Goal: Task Accomplishment & Management: Use online tool/utility

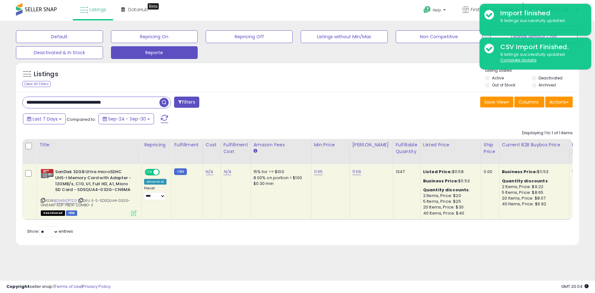
drag, startPoint x: 151, startPoint y: 102, endPoint x: -17, endPoint y: 106, distance: 168.2
click at [0, 106] on html "Unable to login Retrieving listings data.. has not yet accepted the Terms of Us…" at bounding box center [297, 146] width 595 height 293
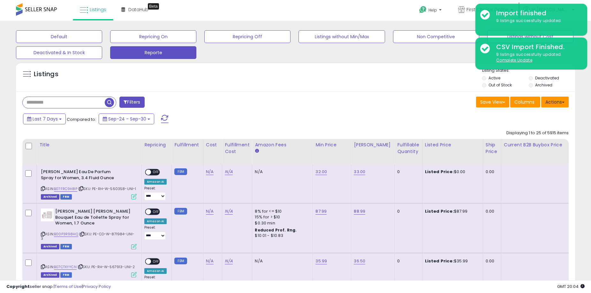
click at [552, 107] on button "Actions" at bounding box center [554, 102] width 27 height 11
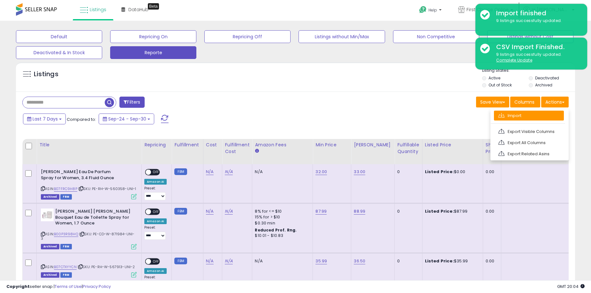
click at [535, 115] on link "Import" at bounding box center [529, 116] width 70 height 10
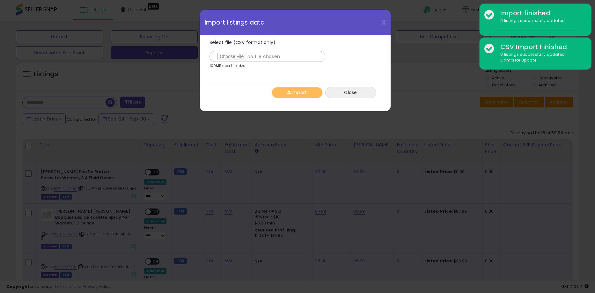
type input "**********"
click at [287, 91] on span "button" at bounding box center [289, 92] width 4 height 4
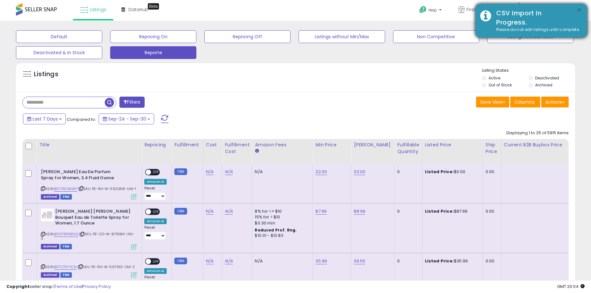
click at [579, 11] on button "×" at bounding box center [578, 10] width 5 height 8
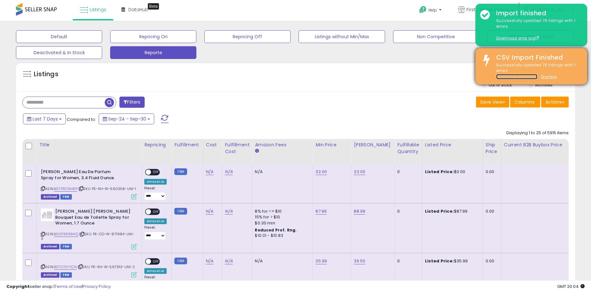
click at [523, 76] on link "Download errors log" at bounding box center [516, 76] width 41 height 5
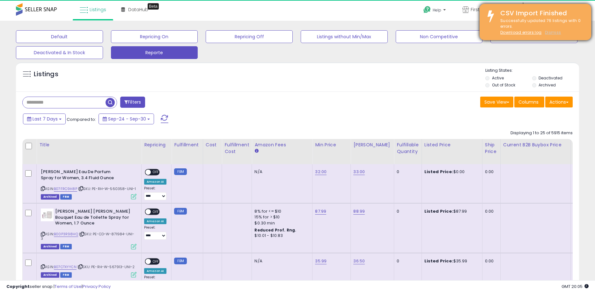
click at [548, 31] on u "Dismiss" at bounding box center [553, 32] width 16 height 5
click at [551, 32] on u "Dismiss" at bounding box center [553, 32] width 16 height 5
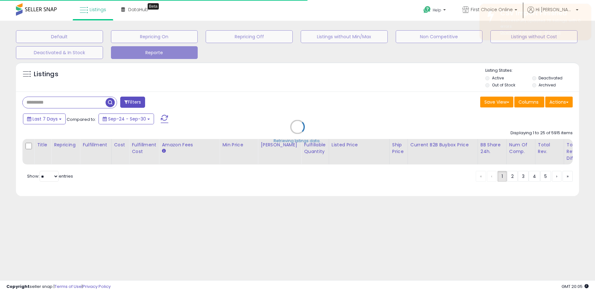
type input "**********"
